Goal: Book appointment/travel/reservation

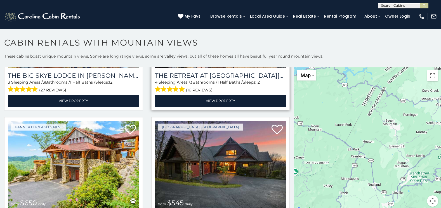
scroll to position [1007, 0]
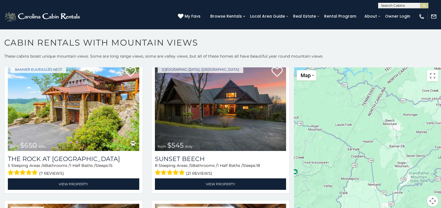
drag, startPoint x: 273, startPoint y: 43, endPoint x: 268, endPoint y: 48, distance: 7.2
click at [273, 43] on h1 "Cabin Rentals with Mountain Views" at bounding box center [220, 45] width 441 height 16
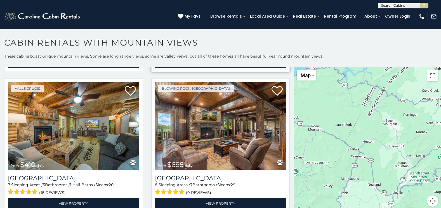
scroll to position [1146, 0]
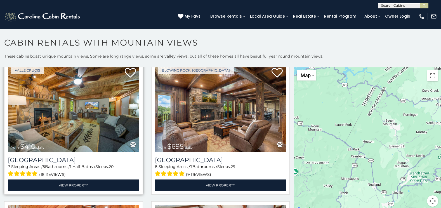
click at [85, 111] on img at bounding box center [73, 108] width 131 height 88
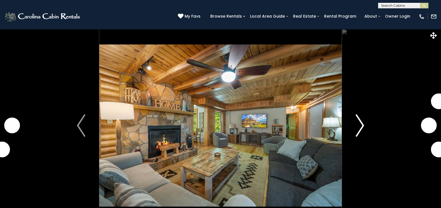
click at [357, 123] on img "Next" at bounding box center [360, 125] width 8 height 22
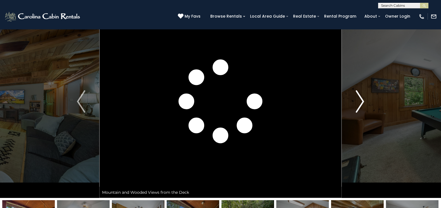
scroll to position [56, 0]
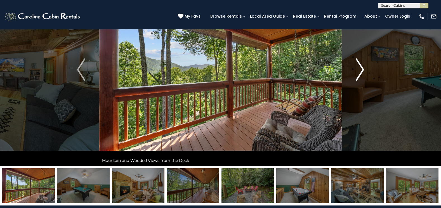
click at [351, 70] on button "Next" at bounding box center [360, 69] width 36 height 193
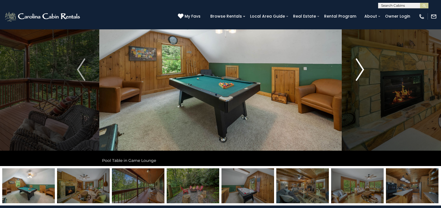
click at [351, 70] on button "Next" at bounding box center [360, 69] width 36 height 193
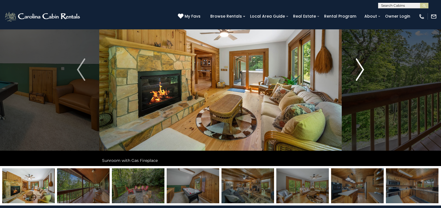
click at [351, 70] on button "Next" at bounding box center [360, 69] width 36 height 193
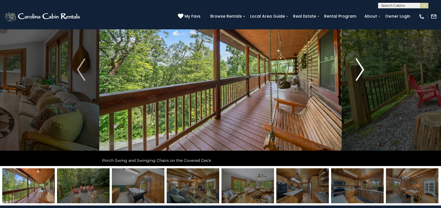
click at [351, 70] on button "Next" at bounding box center [360, 69] width 36 height 193
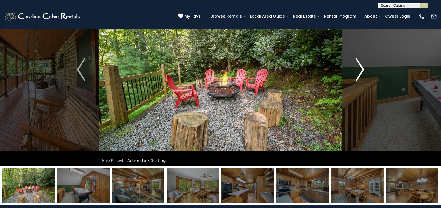
click at [351, 70] on button "Next" at bounding box center [360, 69] width 36 height 193
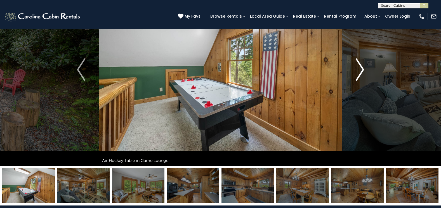
click at [351, 70] on button "Next" at bounding box center [360, 69] width 36 height 193
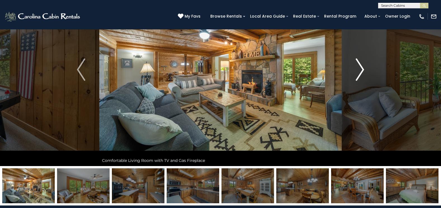
click at [351, 70] on button "Next" at bounding box center [360, 69] width 36 height 193
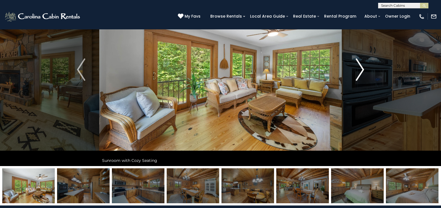
click at [351, 70] on button "Next" at bounding box center [360, 69] width 36 height 193
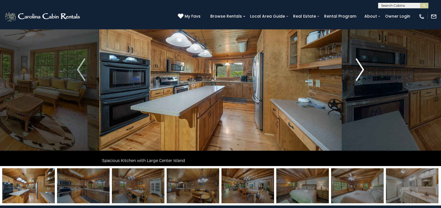
click at [351, 70] on button "Next" at bounding box center [360, 69] width 36 height 193
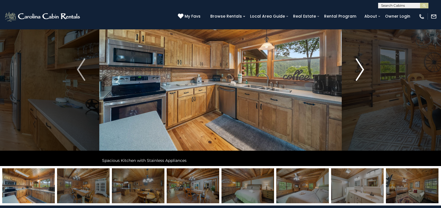
click at [351, 70] on button "Next" at bounding box center [360, 69] width 36 height 193
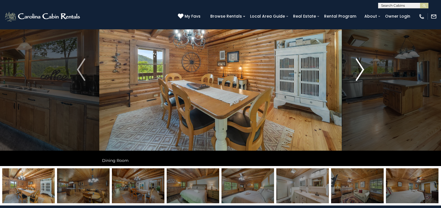
click at [351, 70] on button "Next" at bounding box center [360, 69] width 36 height 193
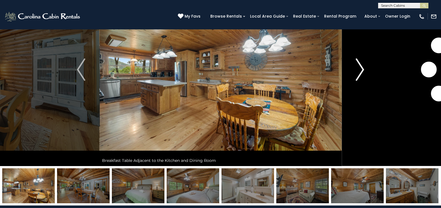
click at [351, 70] on button "Next" at bounding box center [360, 69] width 36 height 193
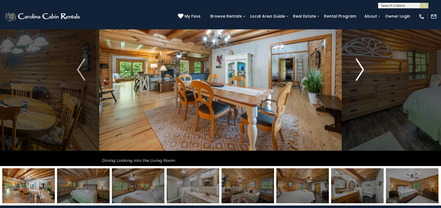
click at [351, 70] on button "Next" at bounding box center [360, 69] width 36 height 193
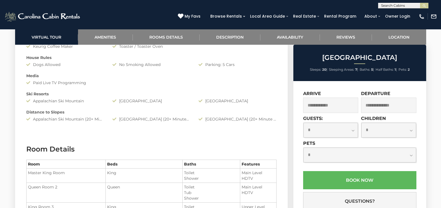
scroll to position [637, 0]
